Goal: Communication & Community: Answer question/provide support

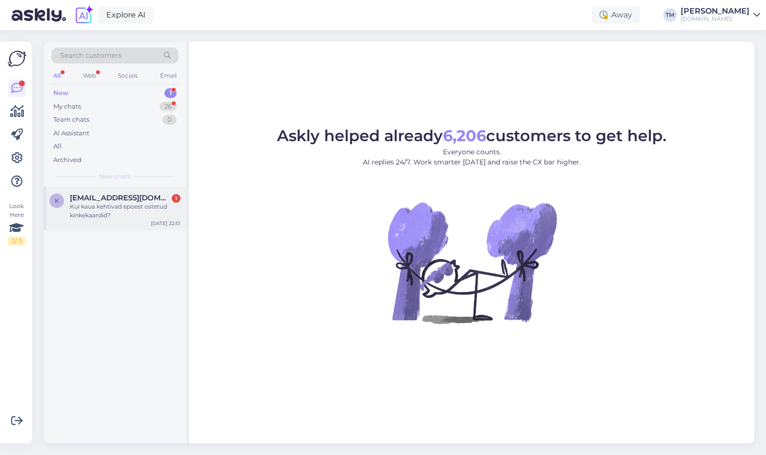
click at [158, 199] on span "[EMAIL_ADDRESS][DOMAIN_NAME]" at bounding box center [120, 198] width 101 height 9
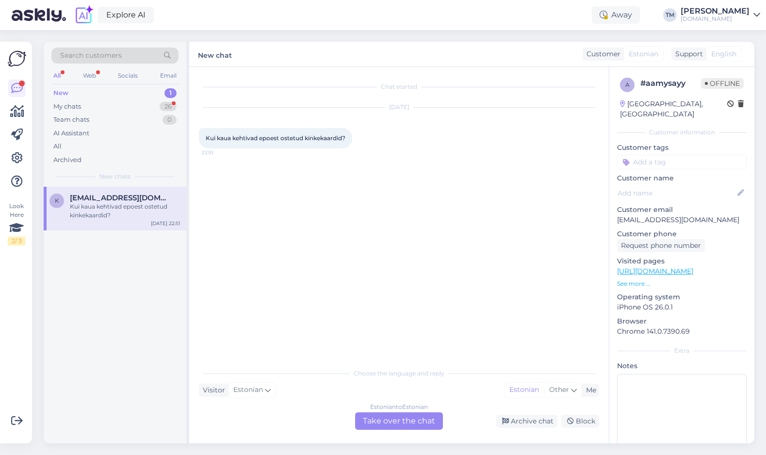
click at [385, 418] on div "Estonian to Estonian Take over the chat" at bounding box center [399, 420] width 88 height 17
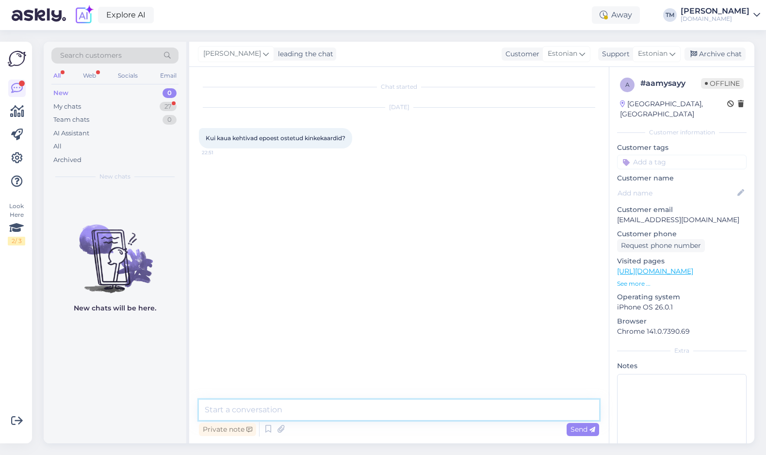
click at [361, 410] on textarea at bounding box center [399, 410] width 400 height 20
type textarea "Tere! Meie e-[PERSON_NAME] kinkekaardid on tähtajatud."
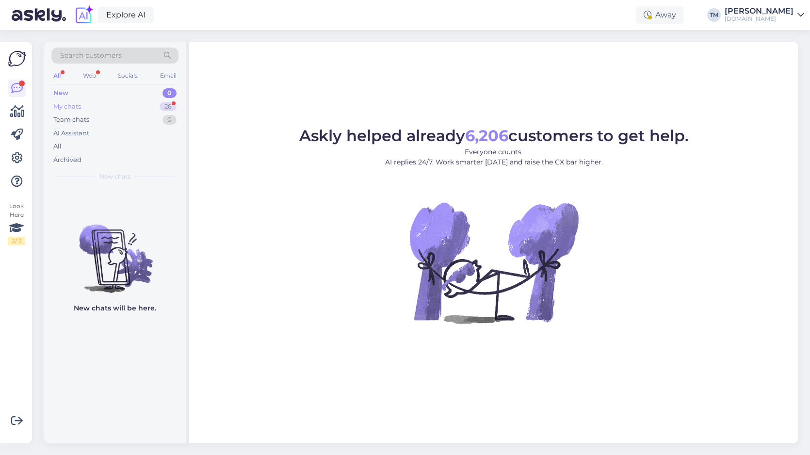
click at [93, 105] on div "My chats 26" at bounding box center [114, 107] width 127 height 14
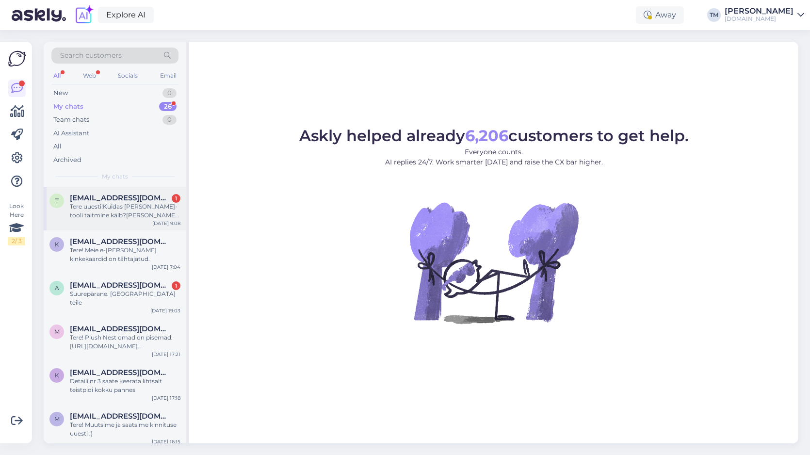
click at [128, 200] on span "[EMAIL_ADDRESS][DOMAIN_NAME]" at bounding box center [120, 198] width 101 height 9
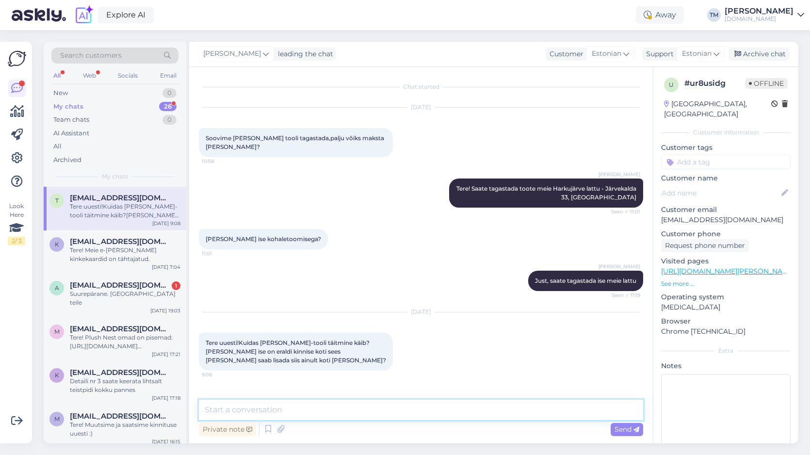
click at [312, 405] on textarea at bounding box center [421, 410] width 444 height 20
type textarea "Tere! Just, saate lukust avada ja graanuleid juurde lisada"
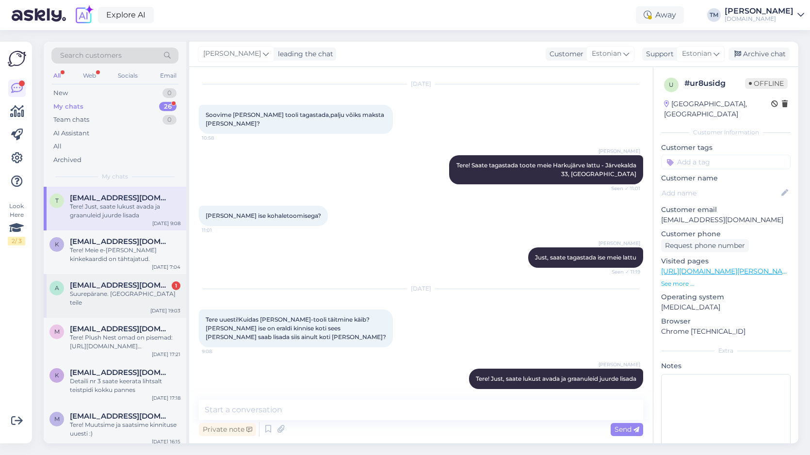
click at [121, 296] on div "Suurepärane. [GEOGRAPHIC_DATA] teile" at bounding box center [125, 298] width 111 height 17
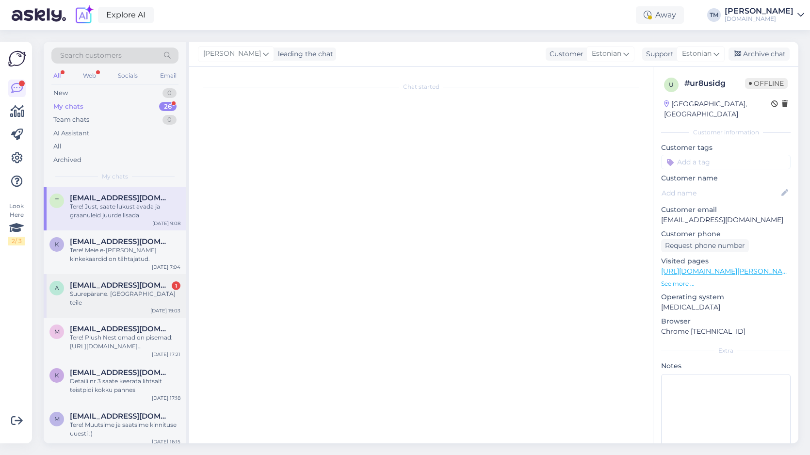
scroll to position [0, 0]
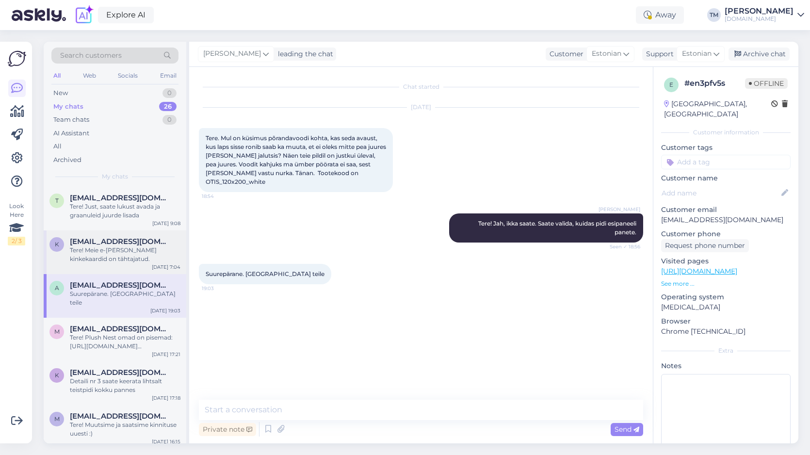
click at [131, 246] on div "Tere! Meie e-[PERSON_NAME] kinkekaardid on tähtajatud." at bounding box center [125, 254] width 111 height 17
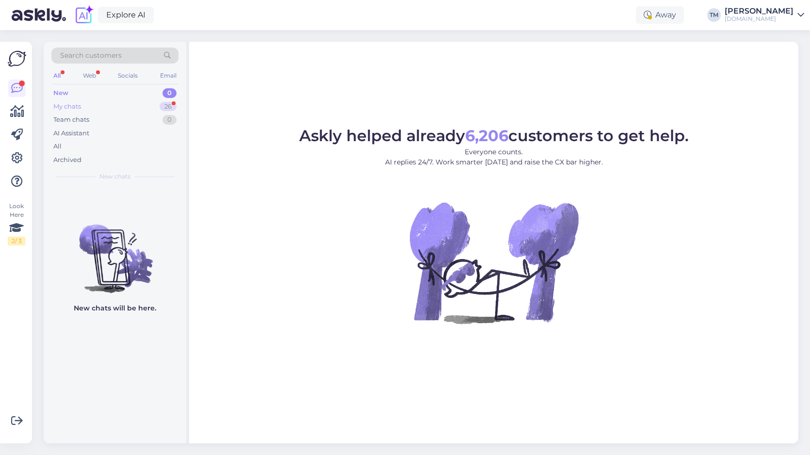
click at [116, 107] on div "My chats 26" at bounding box center [114, 107] width 127 height 14
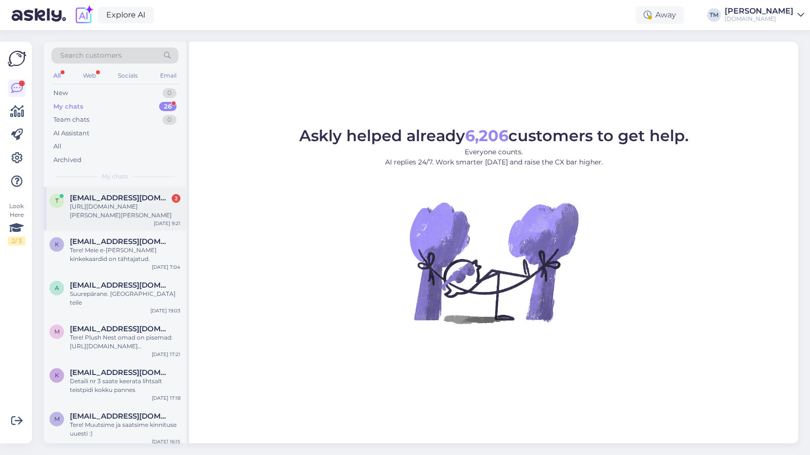
click at [130, 205] on div "https://manguvaljakud.eu/pood/lastetoa-sisustus/laste-kott-tool-wigiwama-janes-…" at bounding box center [125, 210] width 111 height 17
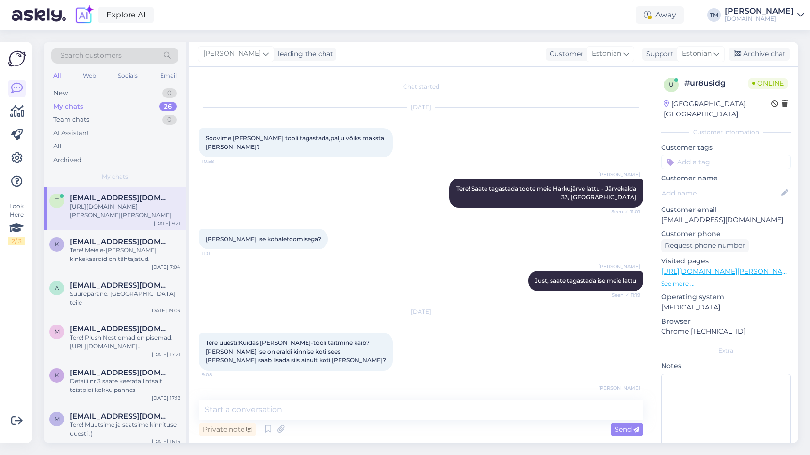
scroll to position [115, 0]
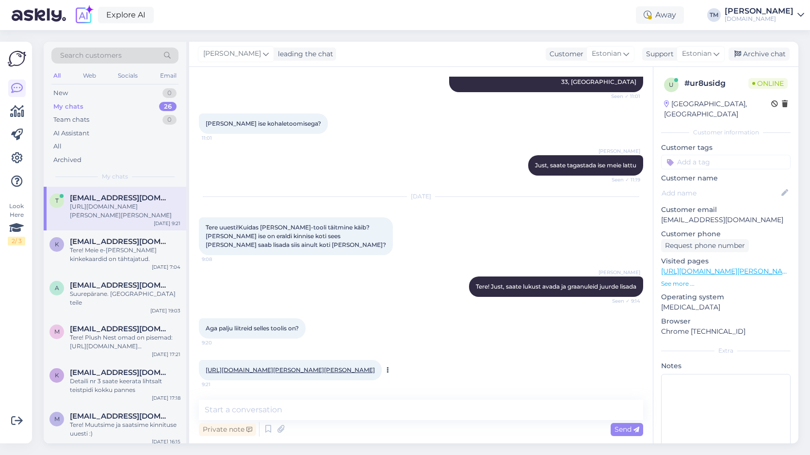
click at [273, 366] on link "https://manguvaljakud.eu/pood/lastetoa-sisustus/laste-kott-tool-wigiwama-janes-…" at bounding box center [290, 369] width 169 height 7
click at [240, 418] on textarea at bounding box center [421, 410] width 444 height 20
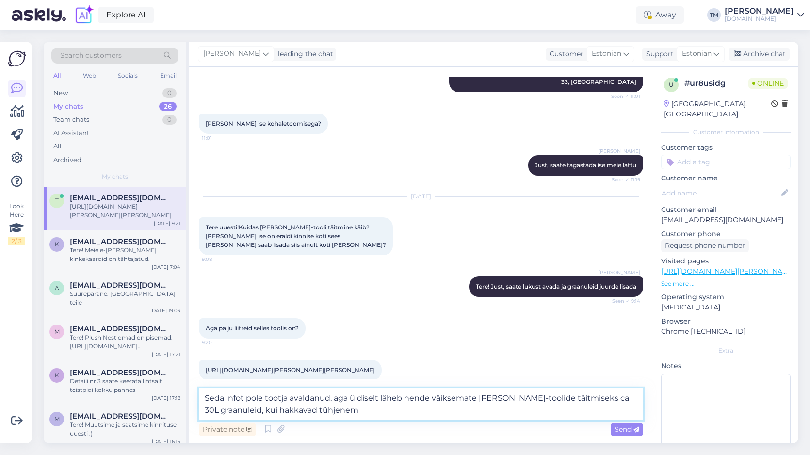
type textarea "Seda infot pole tootja avaldanud, aga üldiselt läheb nende väiksemate kott-tool…"
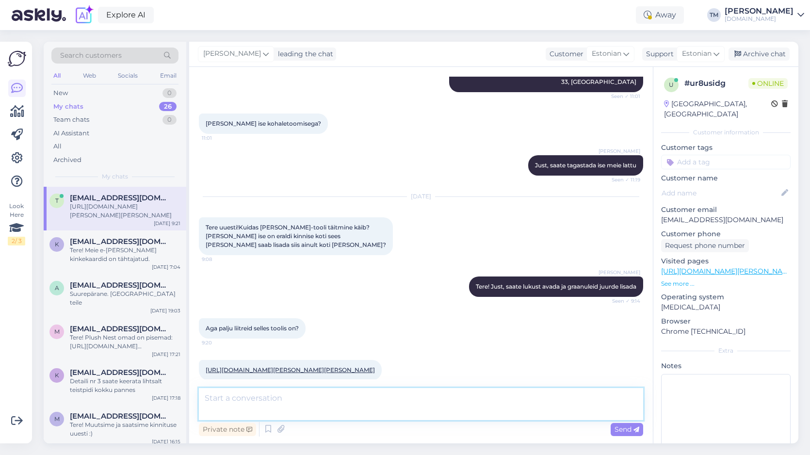
scroll to position [175, 0]
